Goal: Navigation & Orientation: Understand site structure

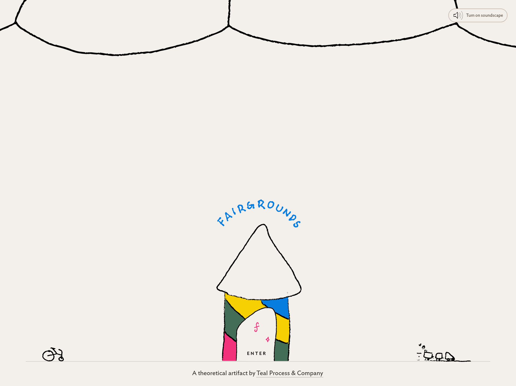
click at [264, 350] on icon at bounding box center [255, 334] width 41 height 54
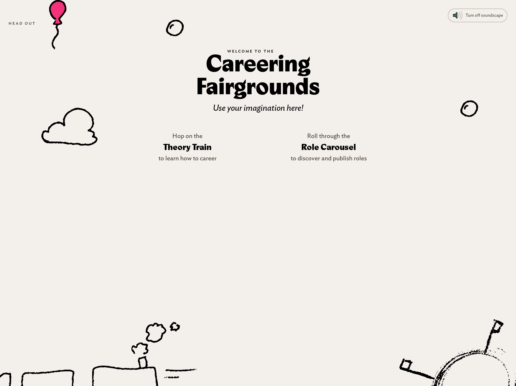
click at [466, 350] on icon at bounding box center [471, 385] width 194 height 190
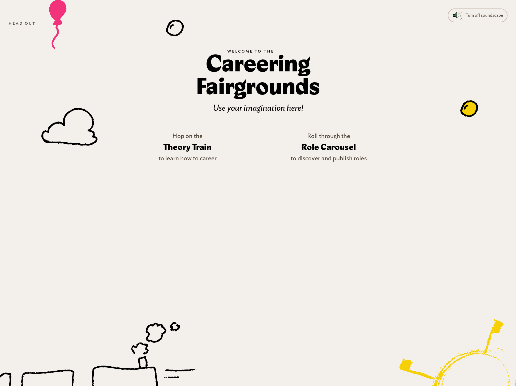
click at [464, 108] on icon at bounding box center [466, 107] width 5 height 5
click at [464, 108] on g at bounding box center [469, 103] width 20 height 28
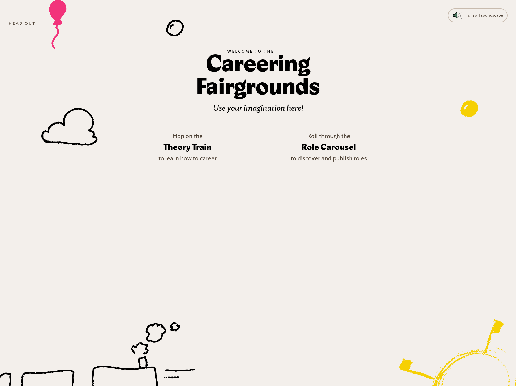
click at [464, 108] on g at bounding box center [469, 103] width 20 height 28
click at [61, 129] on icon at bounding box center [69, 126] width 56 height 38
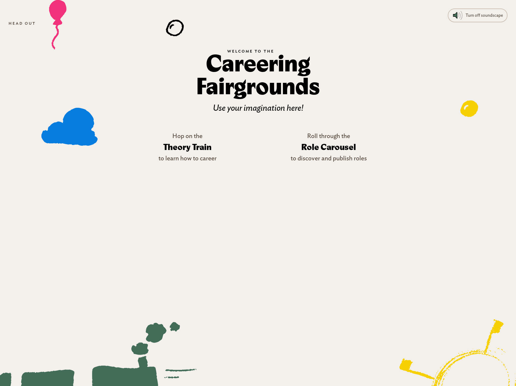
click at [54, 330] on icon at bounding box center [87, 356] width 217 height 69
click at [176, 148] on h3 "Theory Train" at bounding box center [187, 146] width 58 height 15
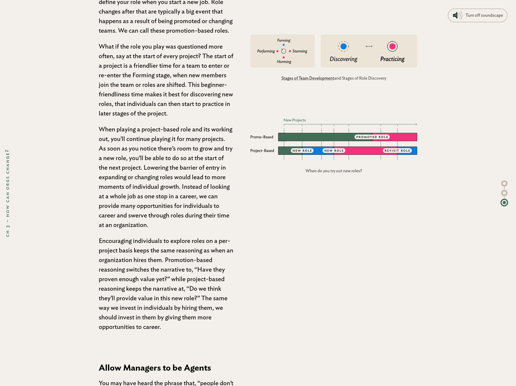
scroll to position [3552, 0]
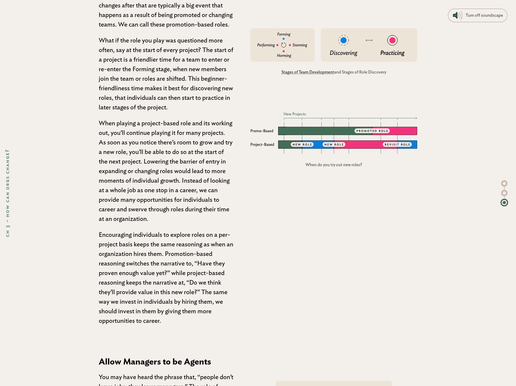
click at [335, 146] on rect at bounding box center [333, 144] width 23 height 5
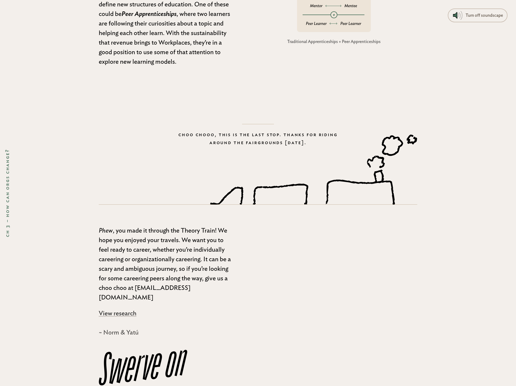
scroll to position [4692, 0]
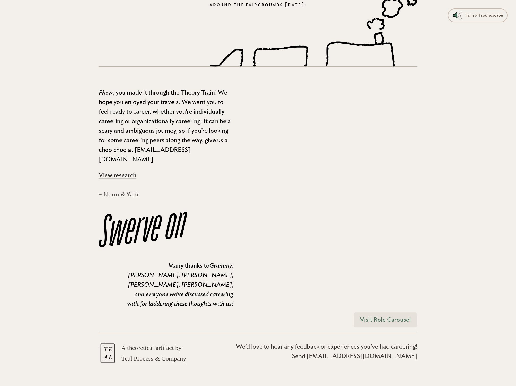
click at [368, 312] on link "Visit Role Carousel" at bounding box center [385, 319] width 64 height 15
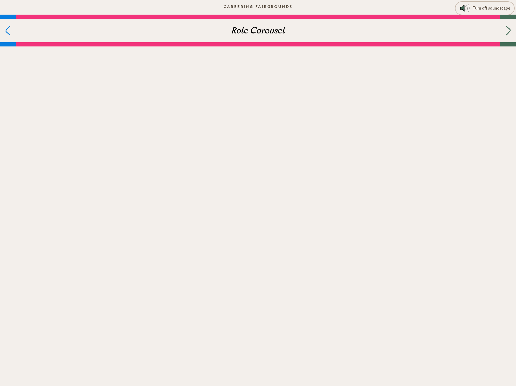
scroll to position [2, 0]
click at [514, 31] on div at bounding box center [508, 30] width 16 height 23
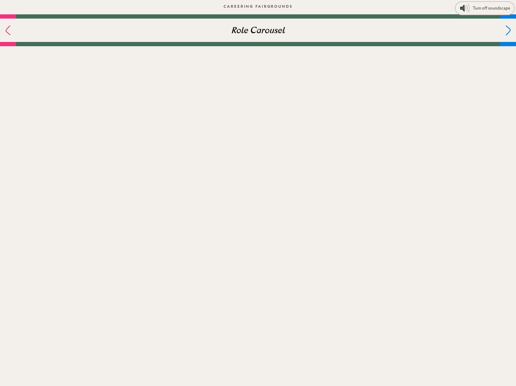
click at [209, 185] on body "Turn off soundscape "Portofino 2" by Raymond Scott Careering Fairgrounds Role C…" at bounding box center [258, 193] width 516 height 386
click at [7, 30] on icon at bounding box center [6, 30] width 5 height 10
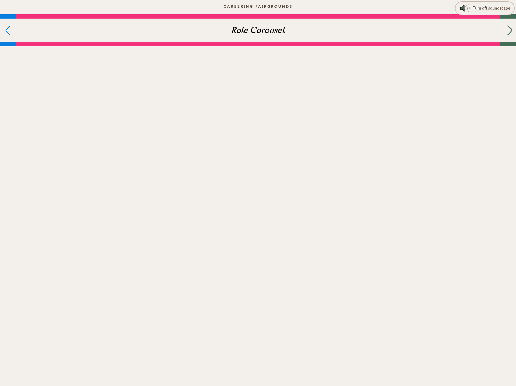
click at [508, 27] on icon at bounding box center [509, 30] width 4 height 9
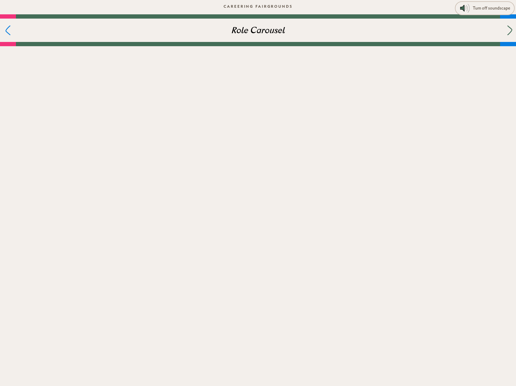
click at [508, 27] on icon at bounding box center [509, 30] width 4 height 9
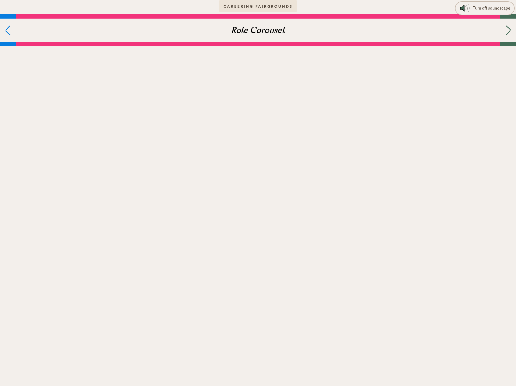
click at [263, 5] on link "Careering Fairgrounds" at bounding box center [257, 6] width 77 height 12
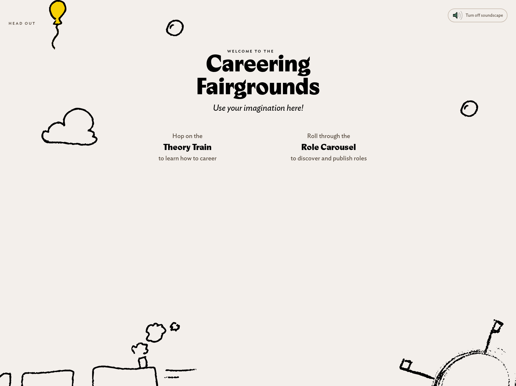
click at [73, 121] on icon at bounding box center [69, 126] width 56 height 38
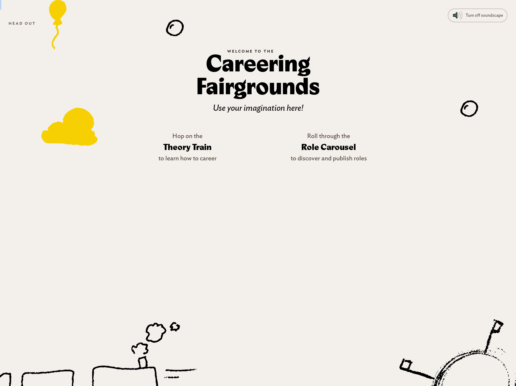
click at [73, 121] on icon at bounding box center [69, 126] width 56 height 38
click at [468, 110] on icon at bounding box center [469, 108] width 18 height 16
click at [471, 377] on icon at bounding box center [471, 385] width 186 height 181
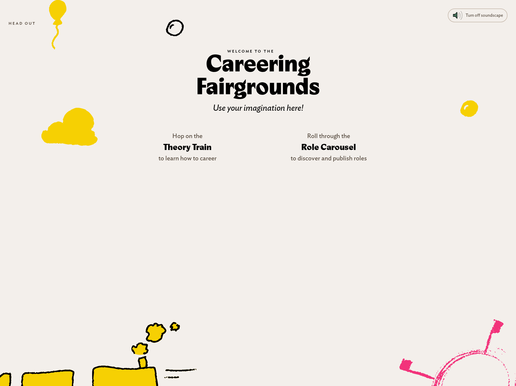
click at [136, 383] on icon at bounding box center [124, 373] width 67 height 35
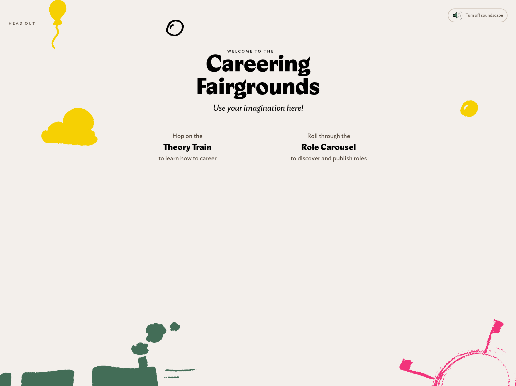
click at [134, 379] on icon at bounding box center [124, 373] width 67 height 35
click at [64, 329] on icon at bounding box center [87, 356] width 217 height 69
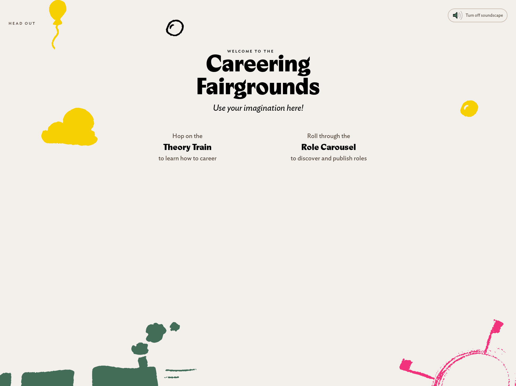
click at [175, 32] on icon at bounding box center [175, 28] width 18 height 16
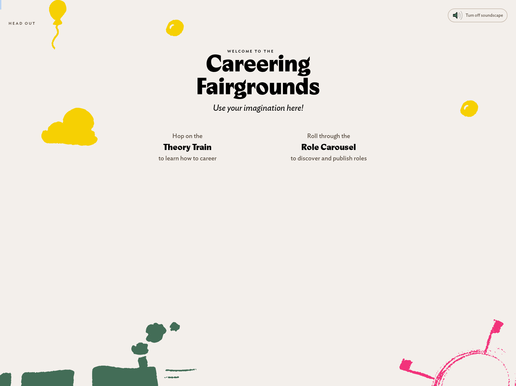
click at [175, 32] on icon at bounding box center [175, 28] width 18 height 16
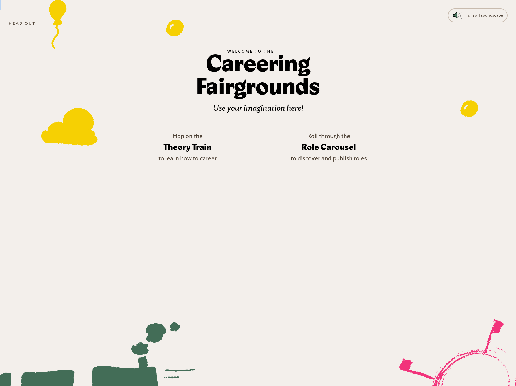
click at [175, 32] on icon at bounding box center [175, 28] width 18 height 16
drag, startPoint x: 208, startPoint y: 66, endPoint x: 316, endPoint y: 81, distance: 108.8
click at [316, 81] on div at bounding box center [258, 193] width 516 height 386
click at [316, 82] on div at bounding box center [258, 193] width 516 height 386
drag, startPoint x: 312, startPoint y: 88, endPoint x: 254, endPoint y: 74, distance: 59.8
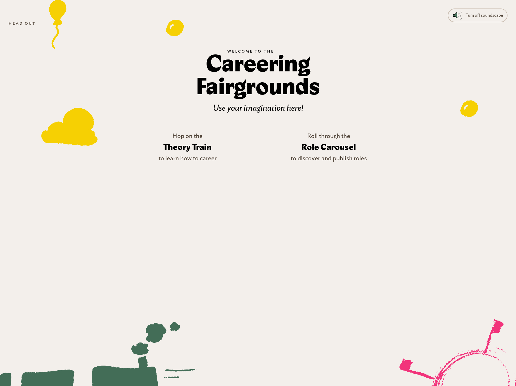
click at [252, 70] on div at bounding box center [258, 193] width 516 height 386
